Goal: Task Accomplishment & Management: Manage account settings

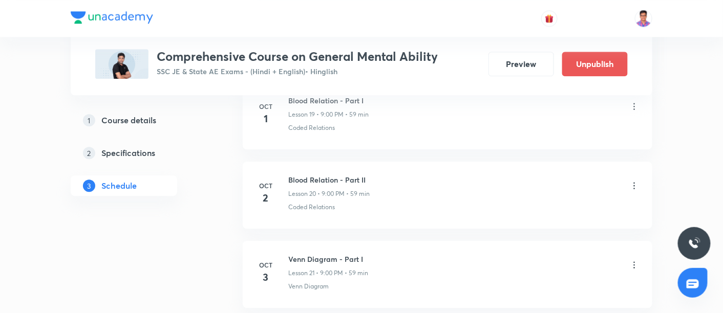
scroll to position [2033, 0]
click at [636, 181] on icon at bounding box center [634, 186] width 10 height 10
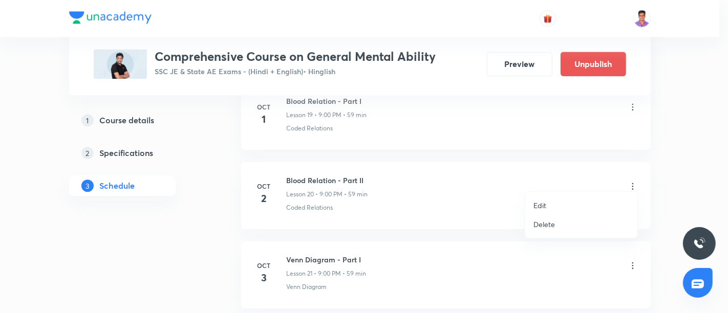
click at [549, 198] on li "Edit" at bounding box center [581, 205] width 112 height 19
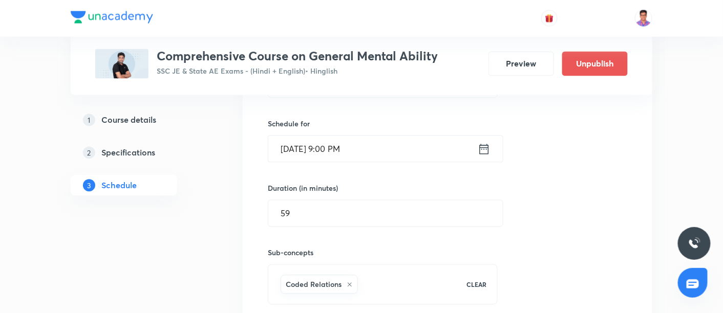
scroll to position [1820, 0]
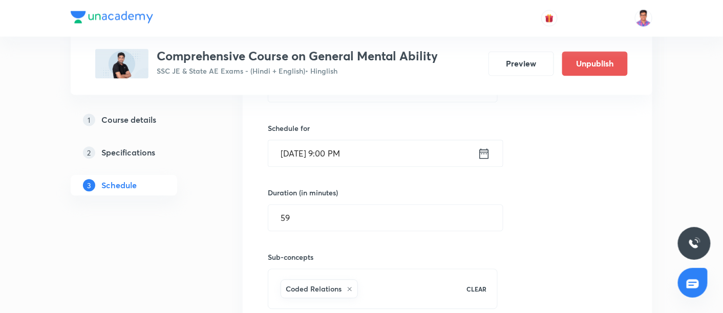
click at [280, 144] on input "[DATE] 9:00 PM" at bounding box center [372, 154] width 209 height 26
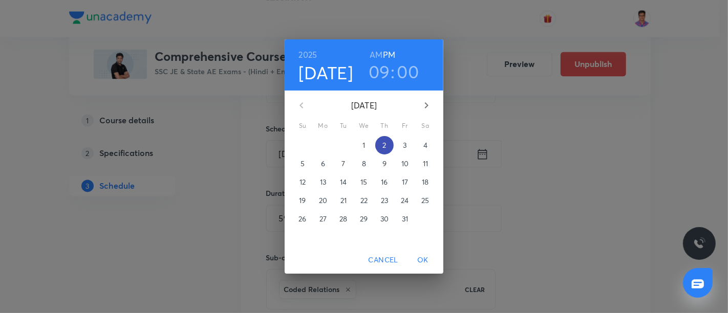
click at [386, 145] on p "2" at bounding box center [384, 145] width 4 height 10
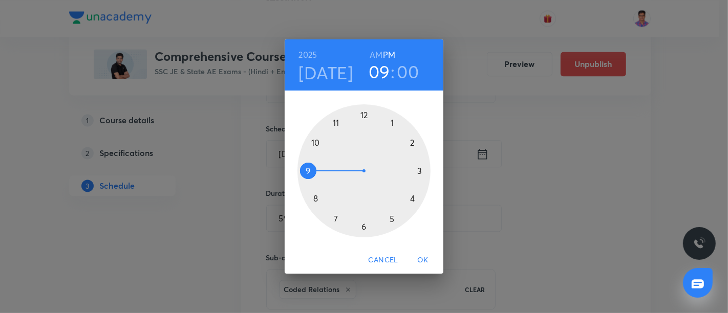
click at [418, 170] on div at bounding box center [363, 170] width 133 height 133
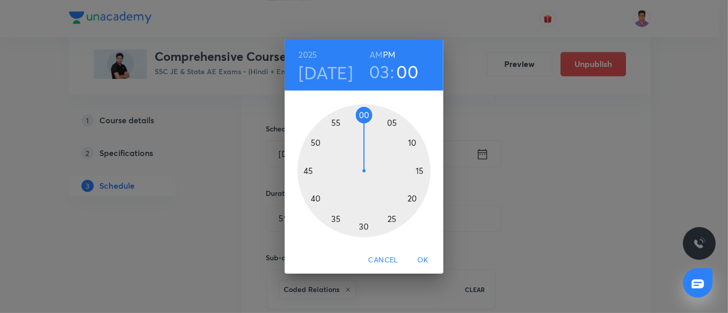
click at [362, 113] on div at bounding box center [363, 170] width 133 height 133
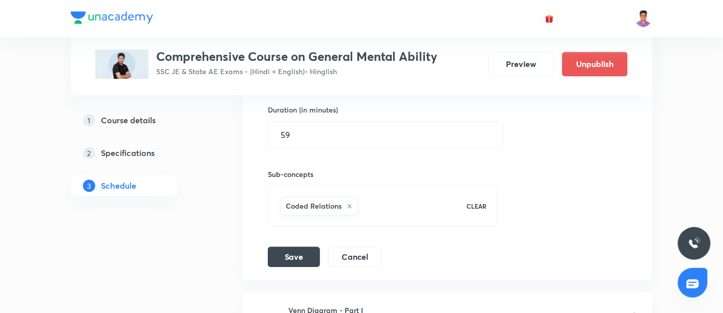
scroll to position [1933, 0]
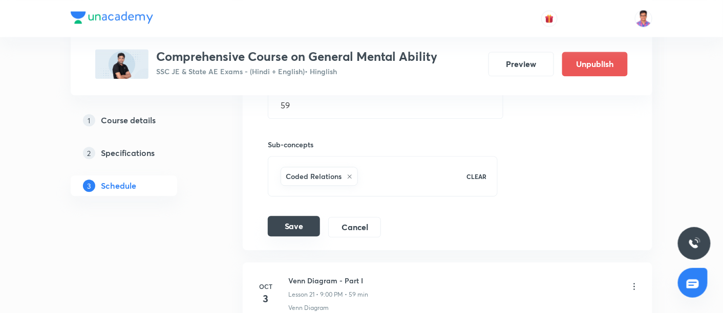
click at [287, 219] on button "Save" at bounding box center [294, 226] width 52 height 20
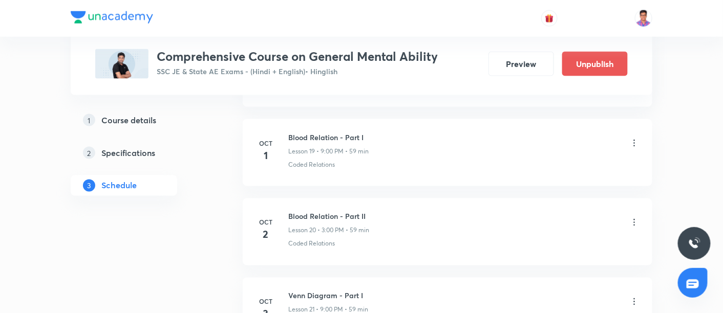
scroll to position [1656, 0]
